Goal: Transaction & Acquisition: Purchase product/service

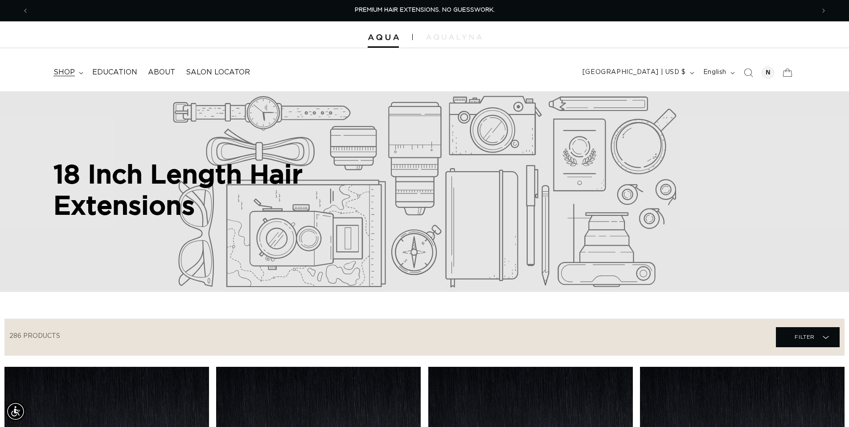
click at [67, 68] on span "shop" at bounding box center [63, 72] width 21 height 9
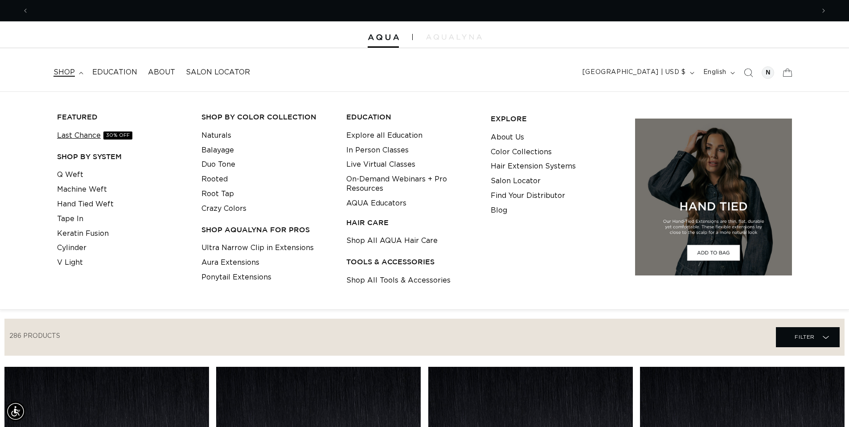
scroll to position [0, 785]
click at [88, 131] on link "Last Chance 30% OFF" at bounding box center [94, 135] width 75 height 15
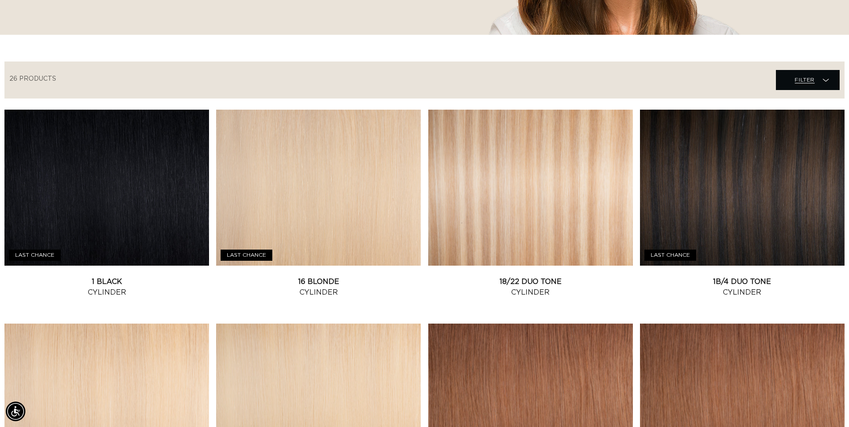
scroll to position [0, 785]
click at [799, 84] on span "Filter" at bounding box center [804, 79] width 20 height 17
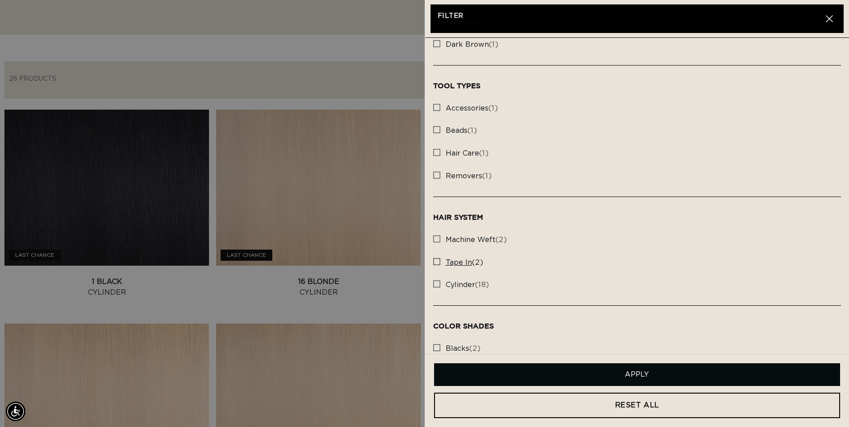
scroll to position [223, 0]
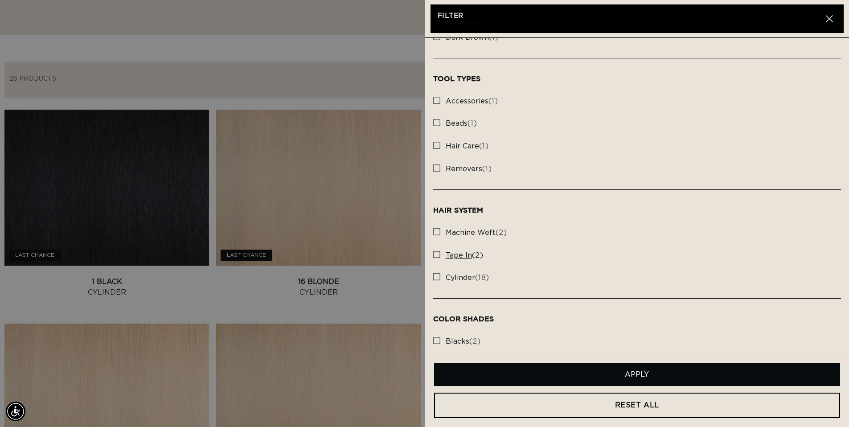
click at [462, 255] on span "tape in" at bounding box center [458, 255] width 26 height 7
click at [440, 255] on input "tape in (2) tape in (2 products)" at bounding box center [436, 252] width 7 height 7
checkbox input "true"
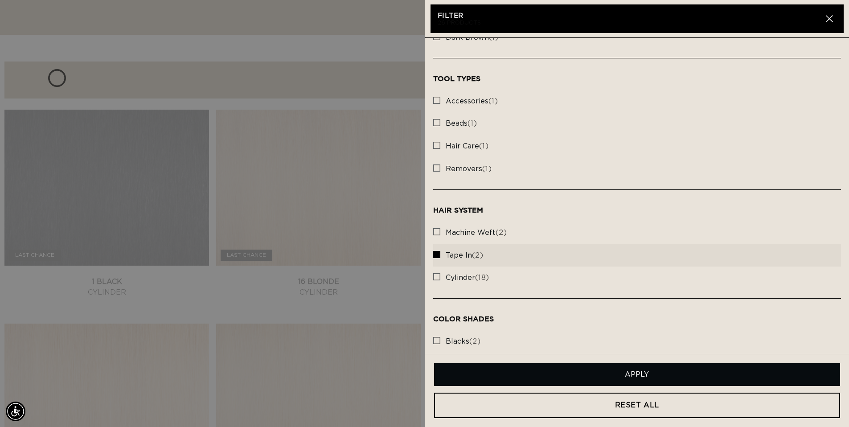
click at [638, 373] on button "Apply" at bounding box center [637, 374] width 406 height 23
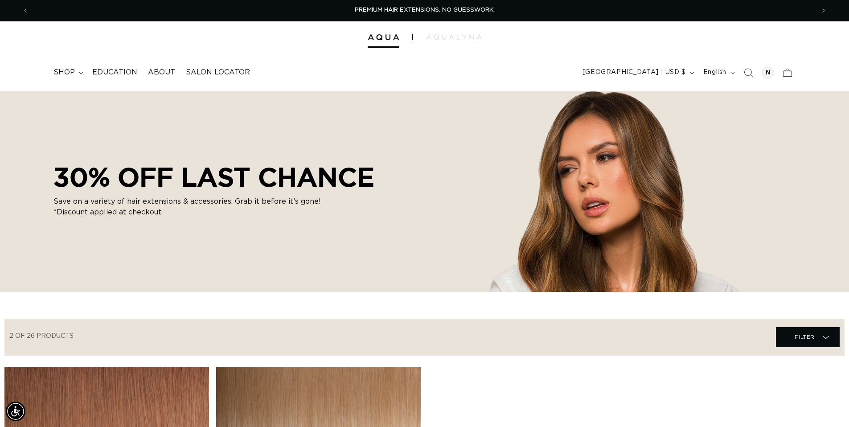
click at [60, 69] on span "shop" at bounding box center [63, 72] width 21 height 9
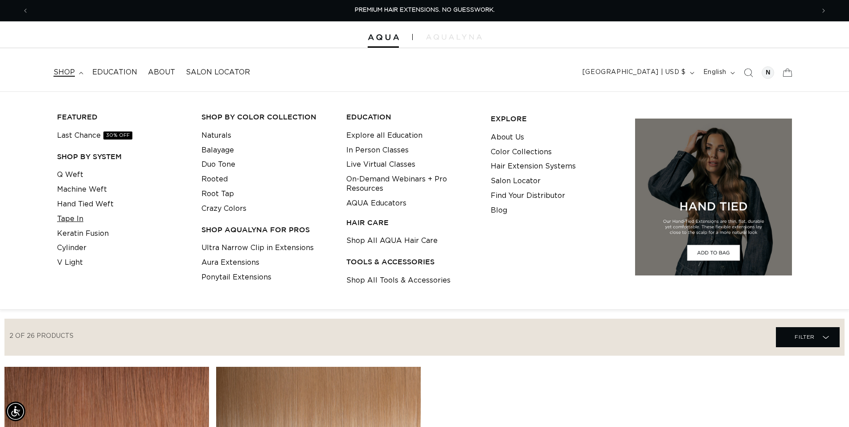
click at [71, 217] on link "Tape In" at bounding box center [70, 219] width 26 height 15
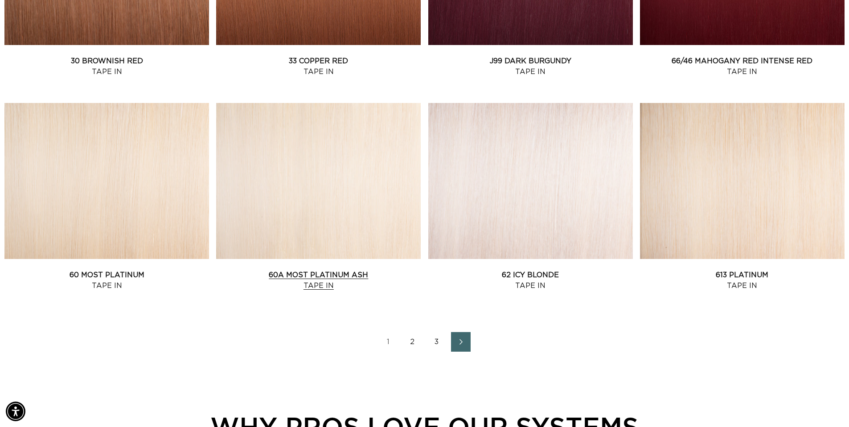
scroll to position [0, 785]
click at [312, 280] on link "60A Most Platinum Ash Tape In" at bounding box center [318, 280] width 204 height 21
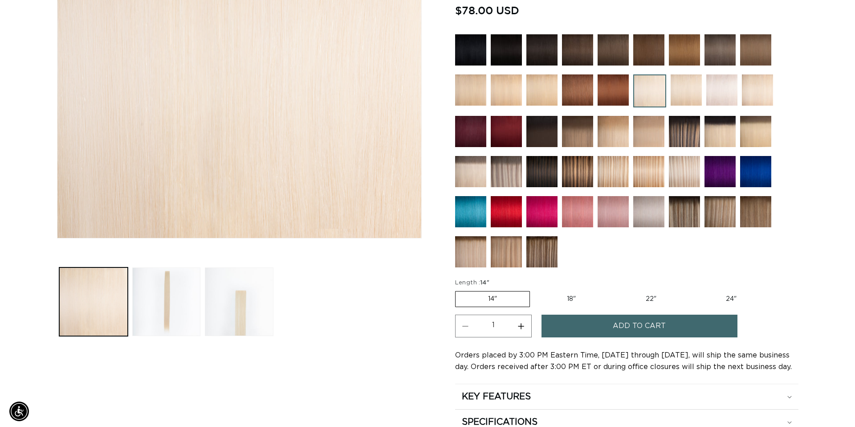
scroll to position [0, 785]
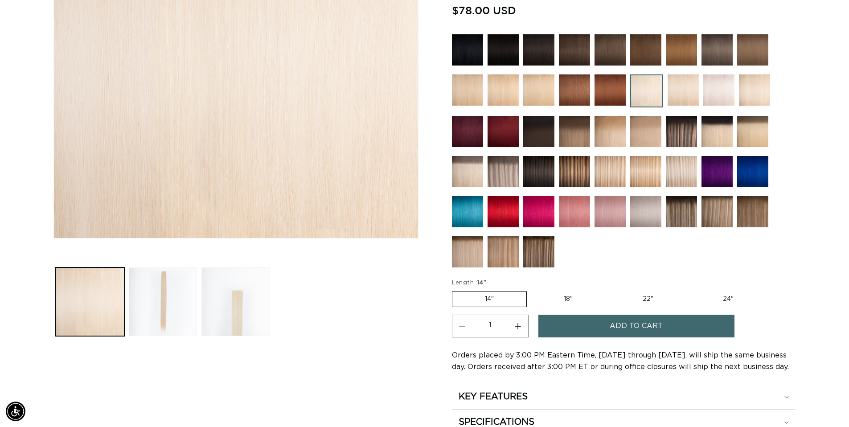
click at [609, 328] on button "Add to cart" at bounding box center [636, 326] width 196 height 23
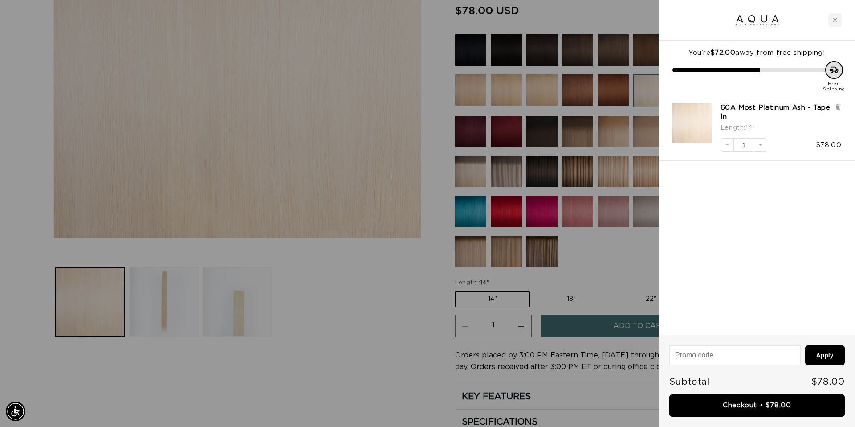
scroll to position [0, 1584]
